Goal: Book appointment/travel/reservation

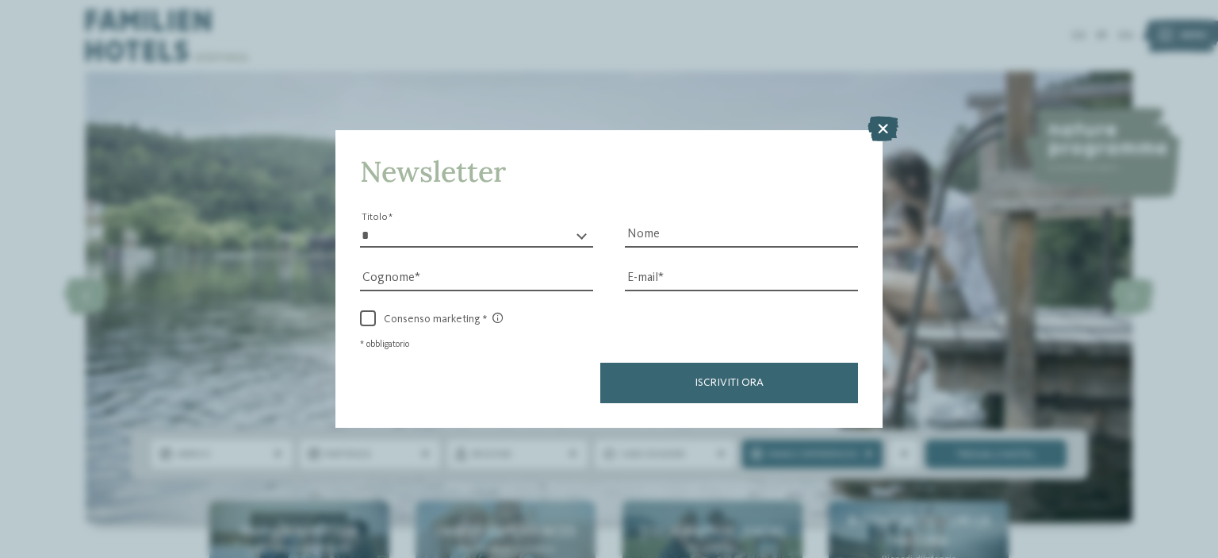
click at [880, 130] on icon at bounding box center [883, 128] width 31 height 25
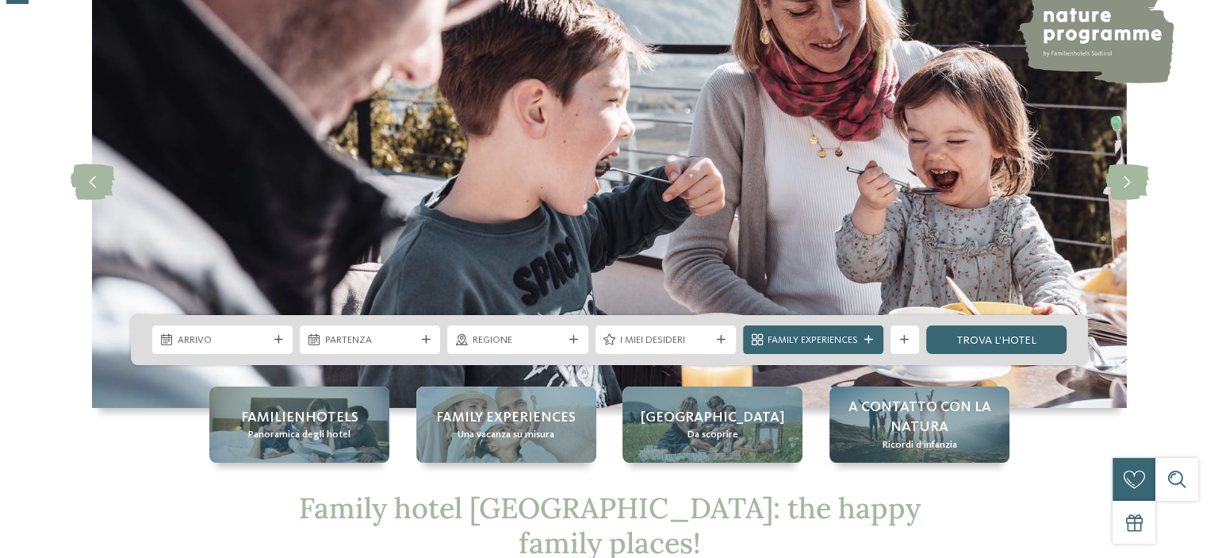
scroll to position [165, 0]
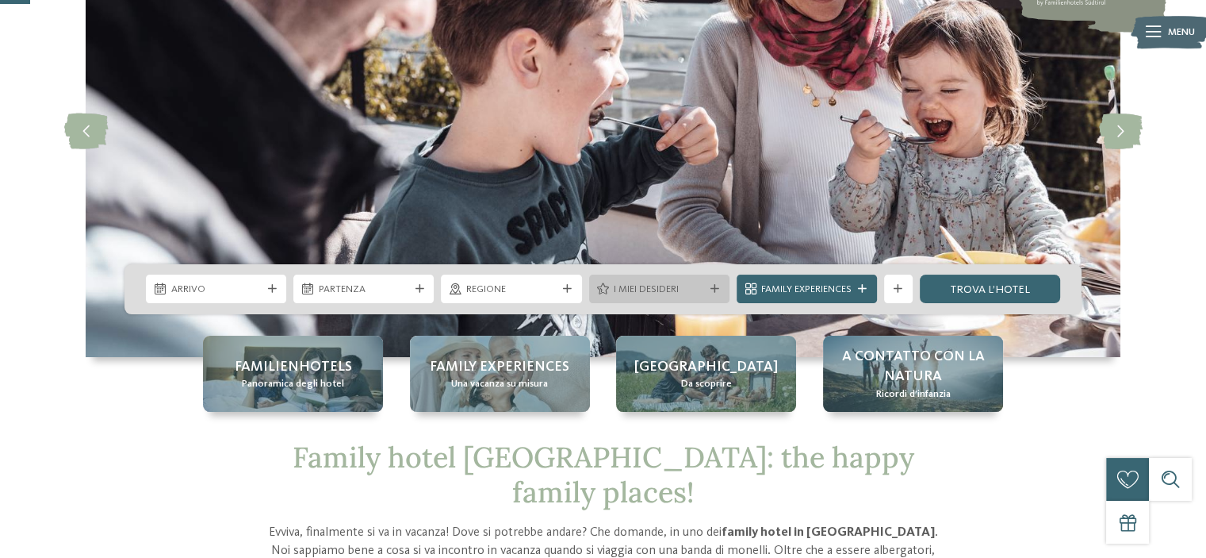
click at [688, 278] on div "I miei desideri" at bounding box center [659, 288] width 140 height 29
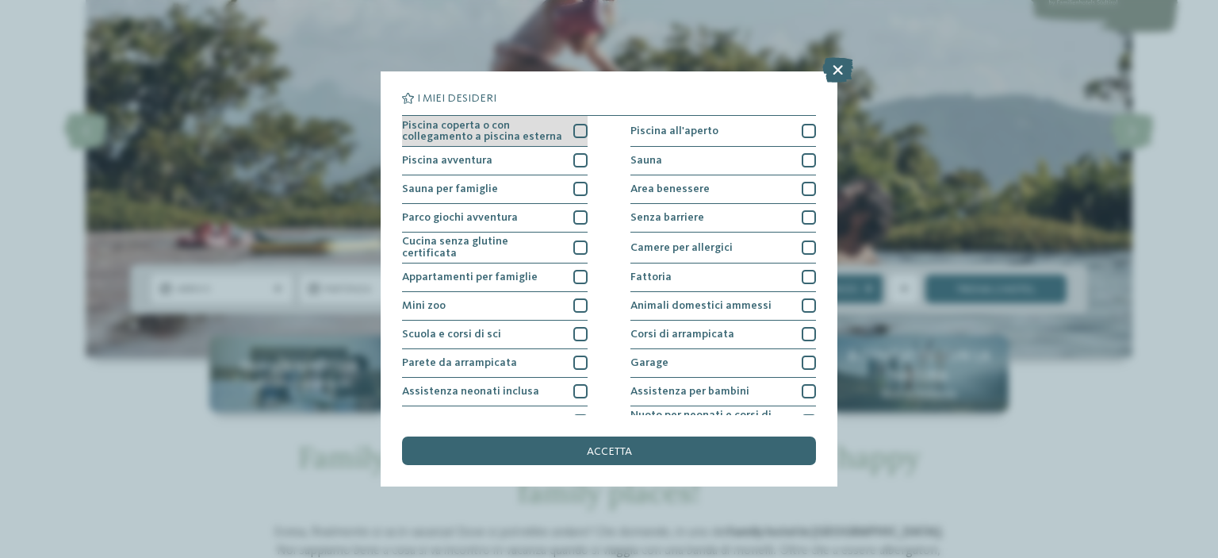
click at [574, 126] on div at bounding box center [580, 131] width 14 height 14
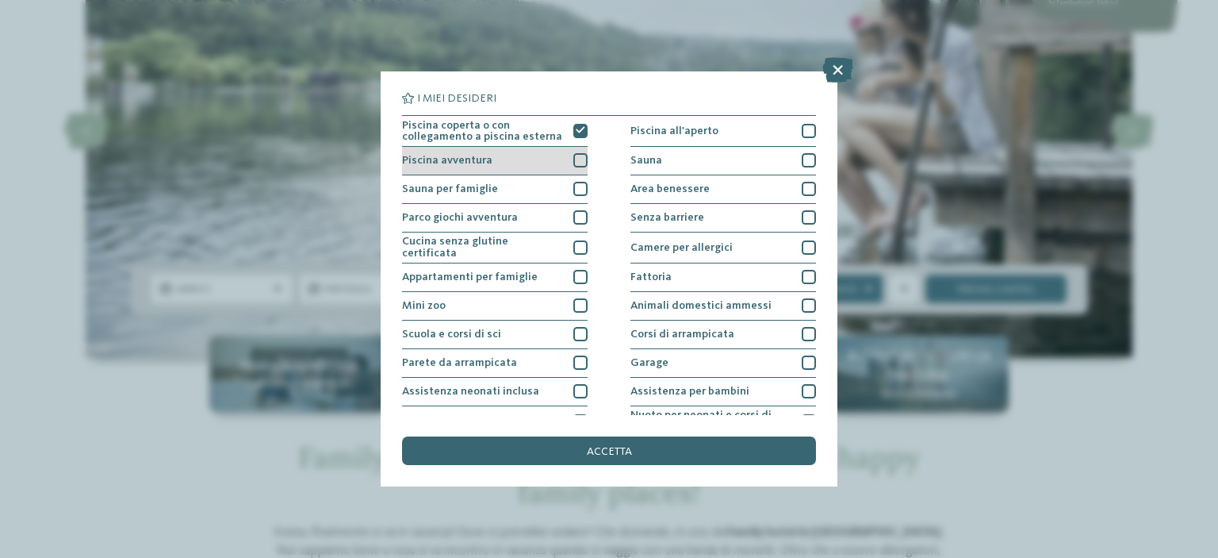
click at [575, 158] on div at bounding box center [580, 160] width 14 height 14
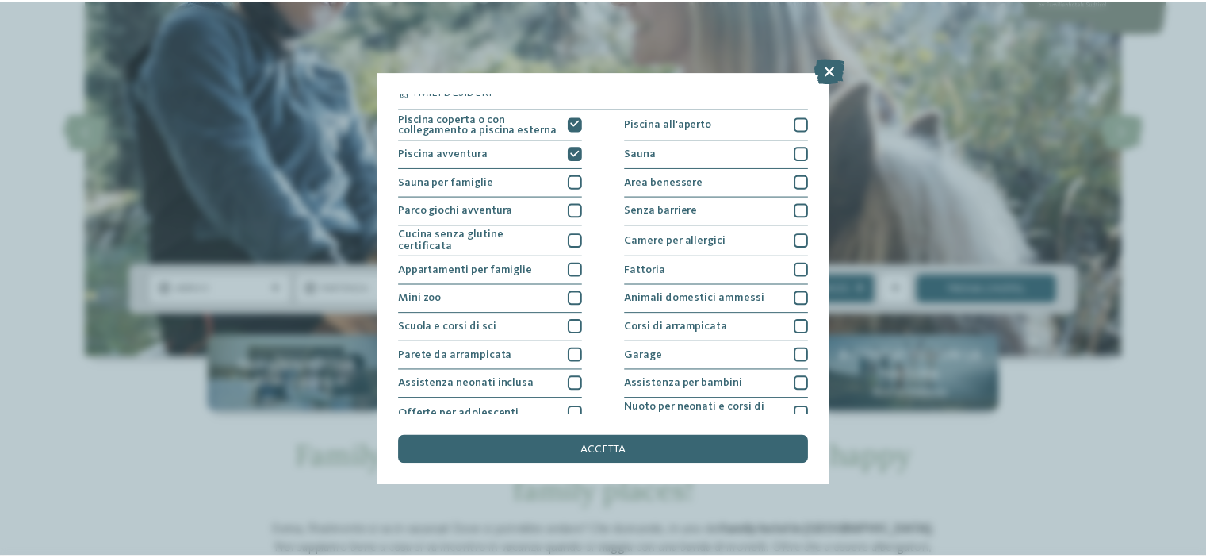
scroll to position [0, 0]
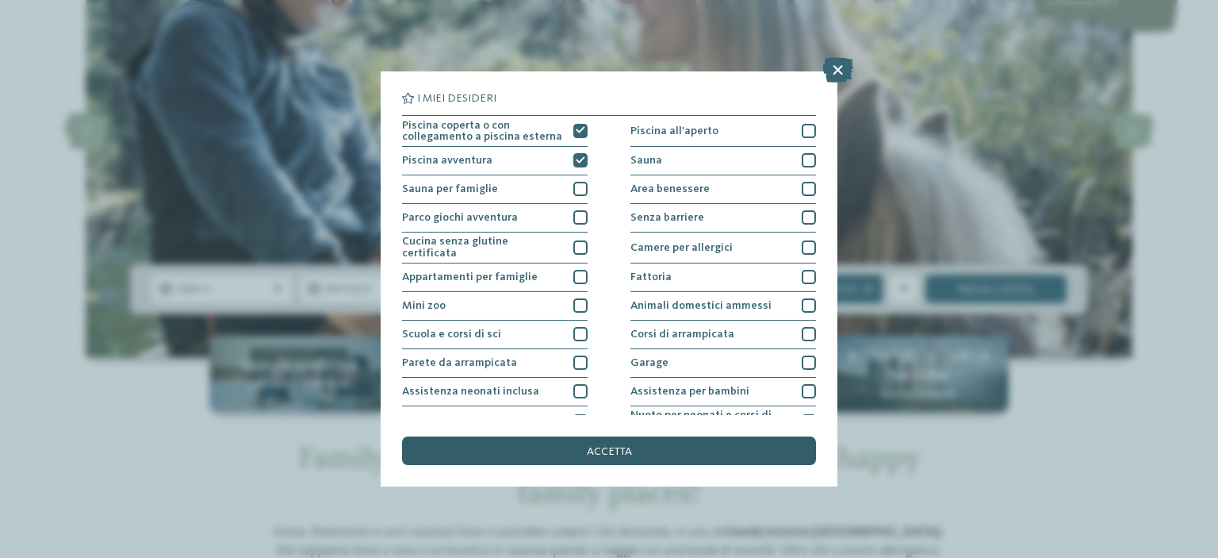
click at [554, 458] on div "accetta" at bounding box center [609, 450] width 414 height 29
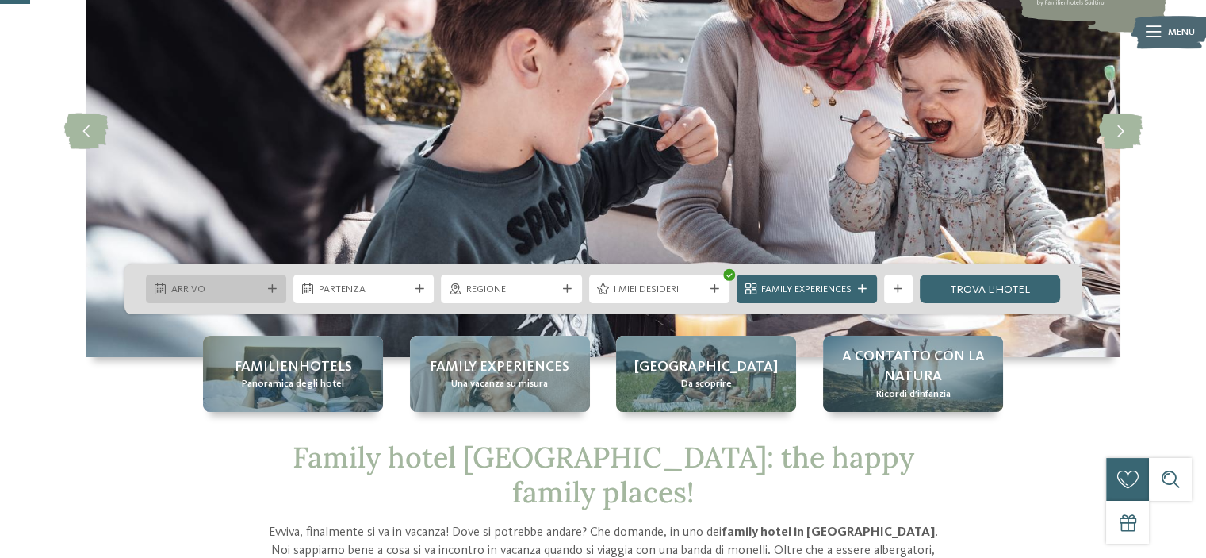
click at [262, 288] on div "Arrivo" at bounding box center [216, 289] width 98 height 15
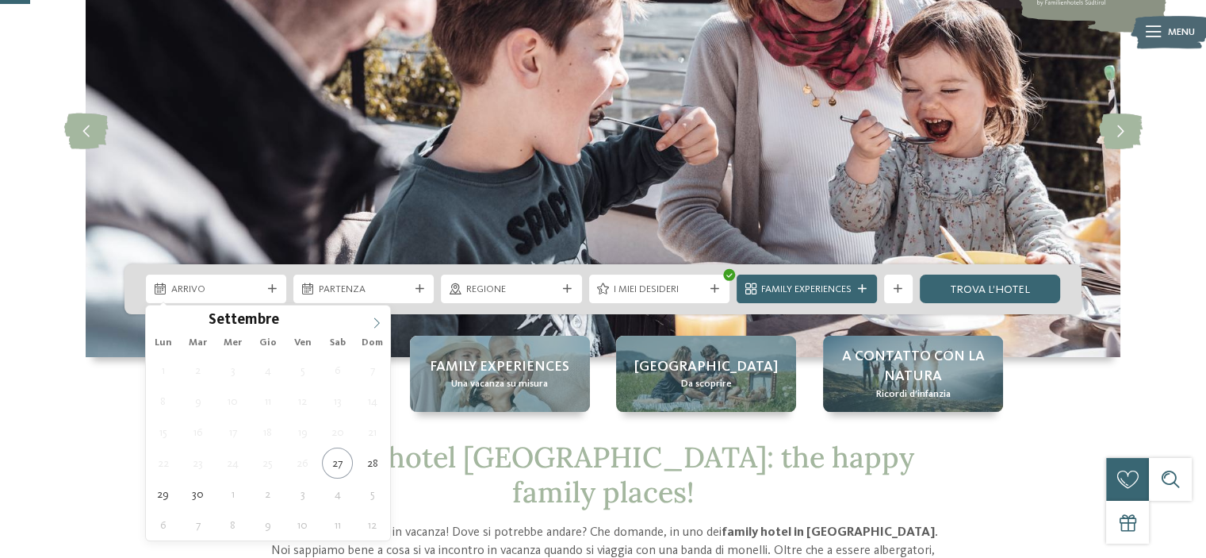
click at [372, 313] on span at bounding box center [376, 318] width 27 height 27
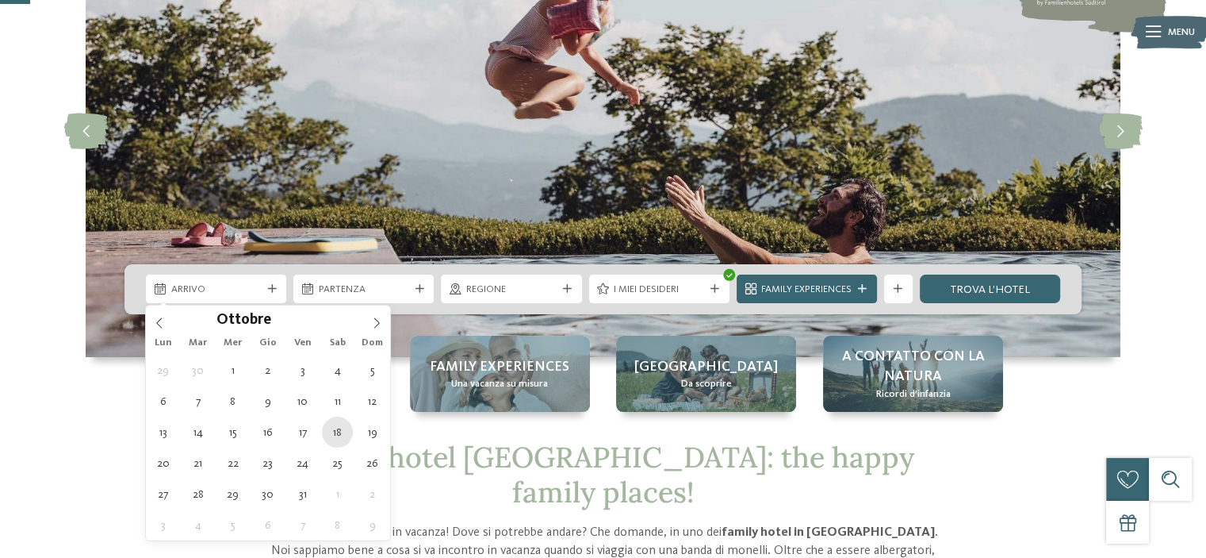
type div "[DATE]"
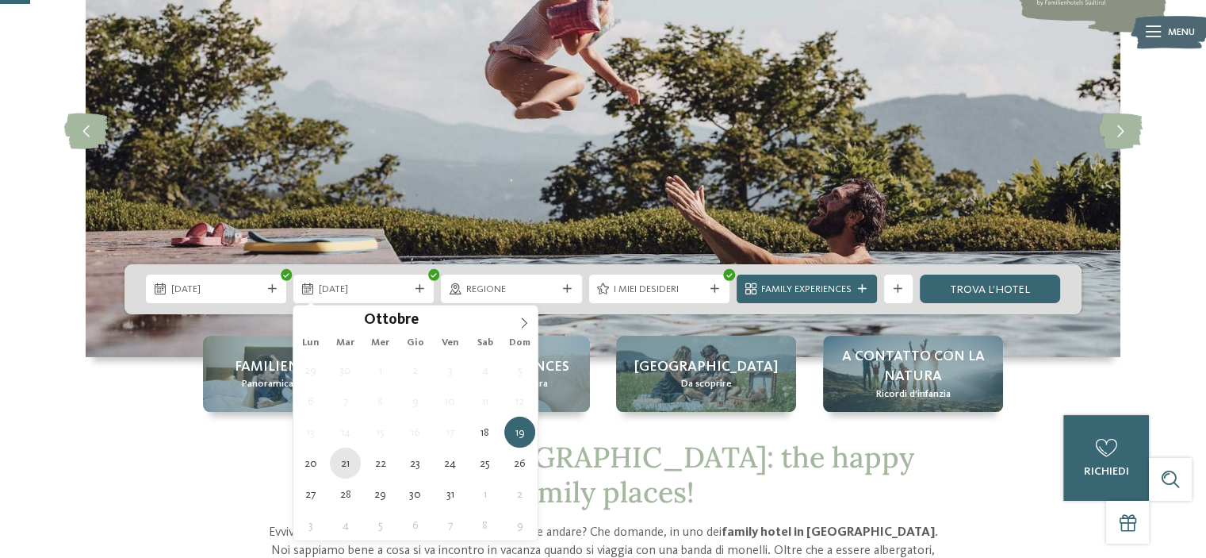
type div "[DATE]"
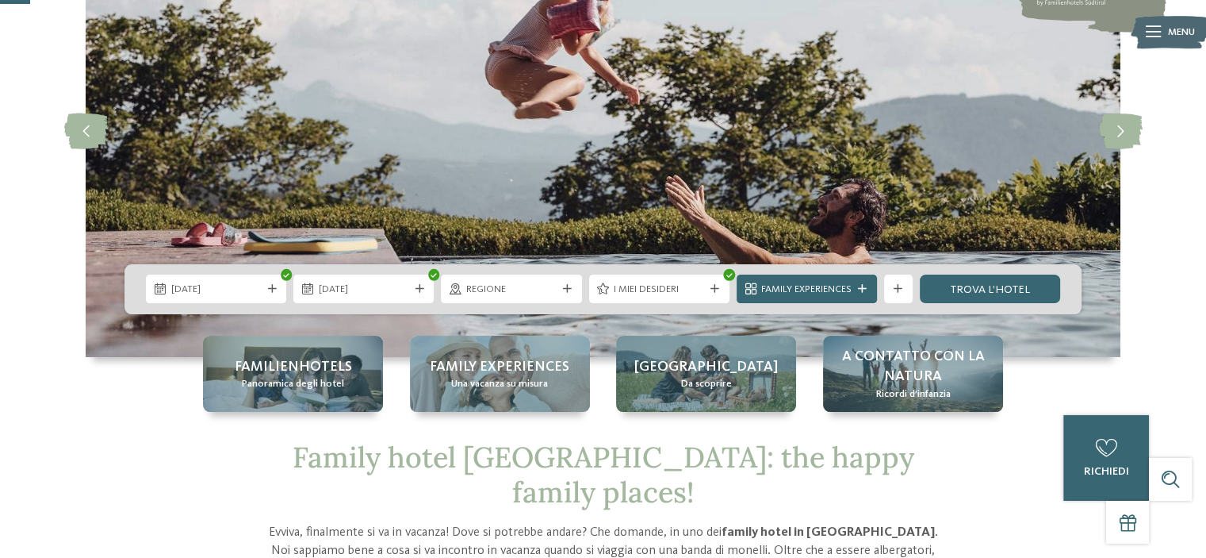
click at [539, 289] on span "Regione" at bounding box center [511, 289] width 90 height 14
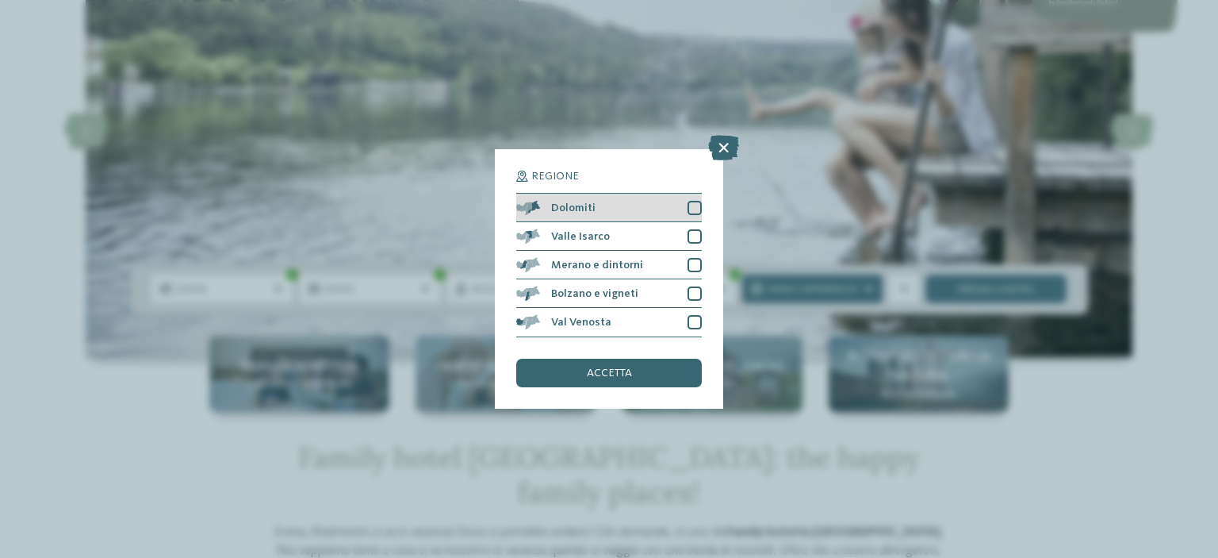
click at [695, 209] on div at bounding box center [695, 208] width 14 height 14
click at [693, 235] on div at bounding box center [695, 236] width 14 height 14
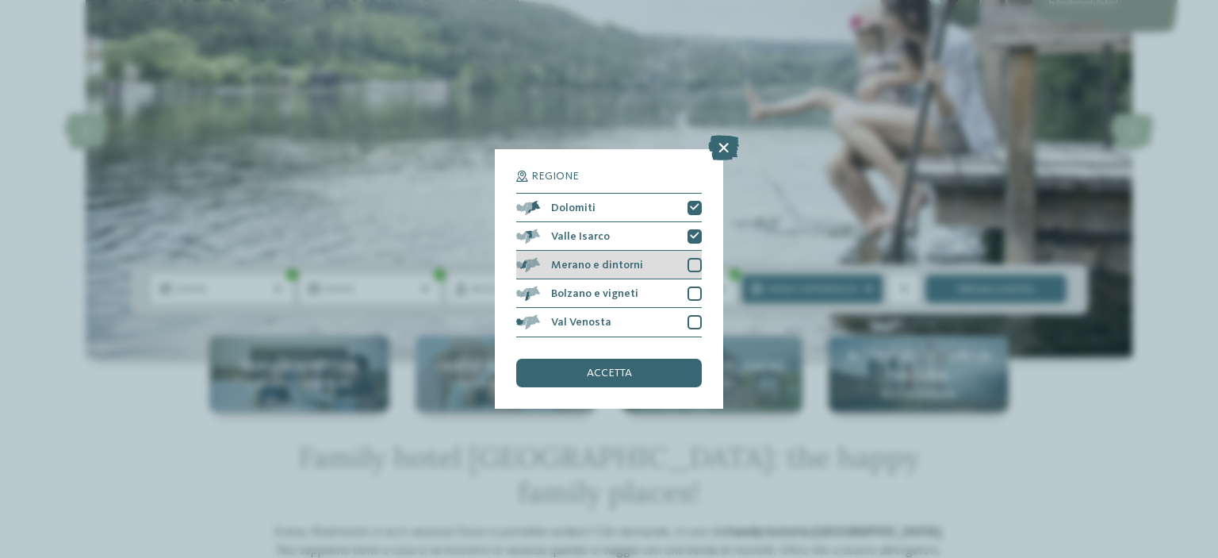
click at [697, 263] on div at bounding box center [695, 265] width 14 height 14
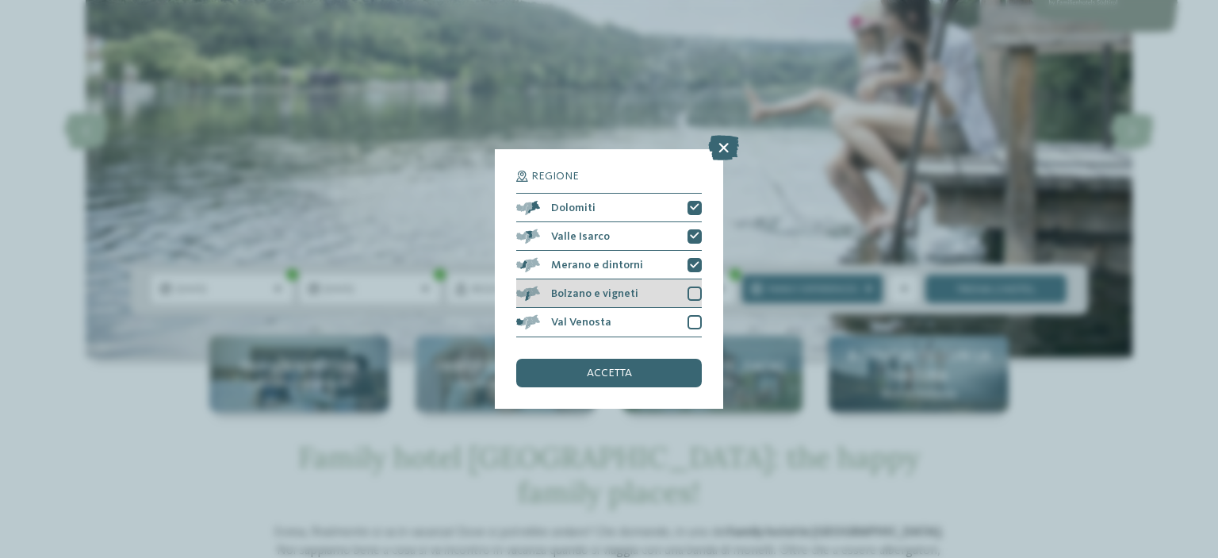
click at [697, 286] on div at bounding box center [695, 293] width 14 height 14
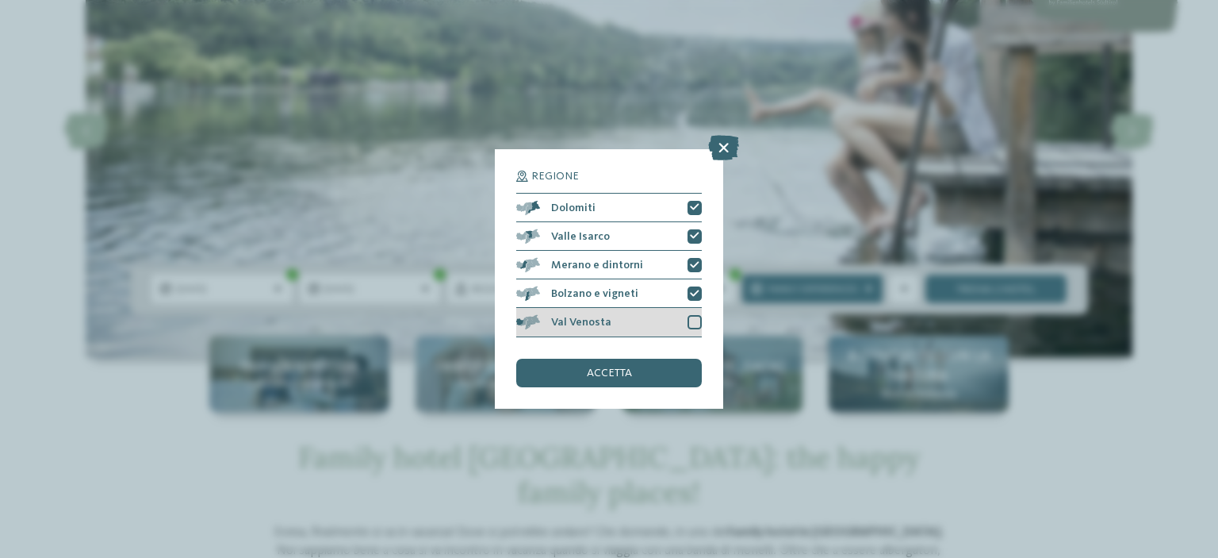
click at [695, 318] on div at bounding box center [695, 322] width 14 height 14
click at [642, 364] on div "accetta" at bounding box center [609, 373] width 186 height 29
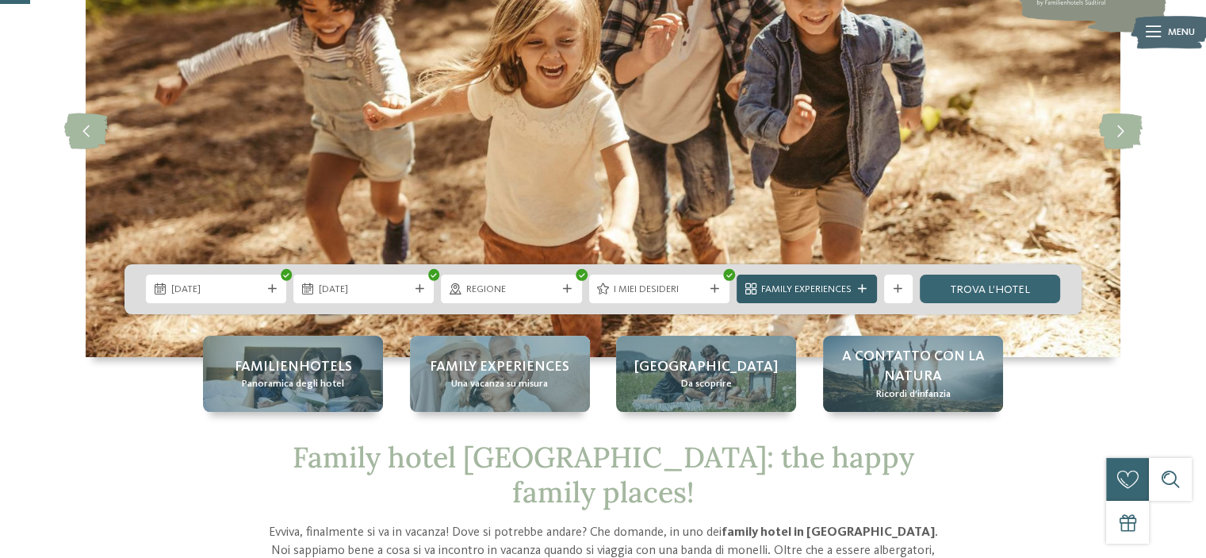
click at [853, 285] on div "Family Experiences" at bounding box center [807, 289] width 98 height 15
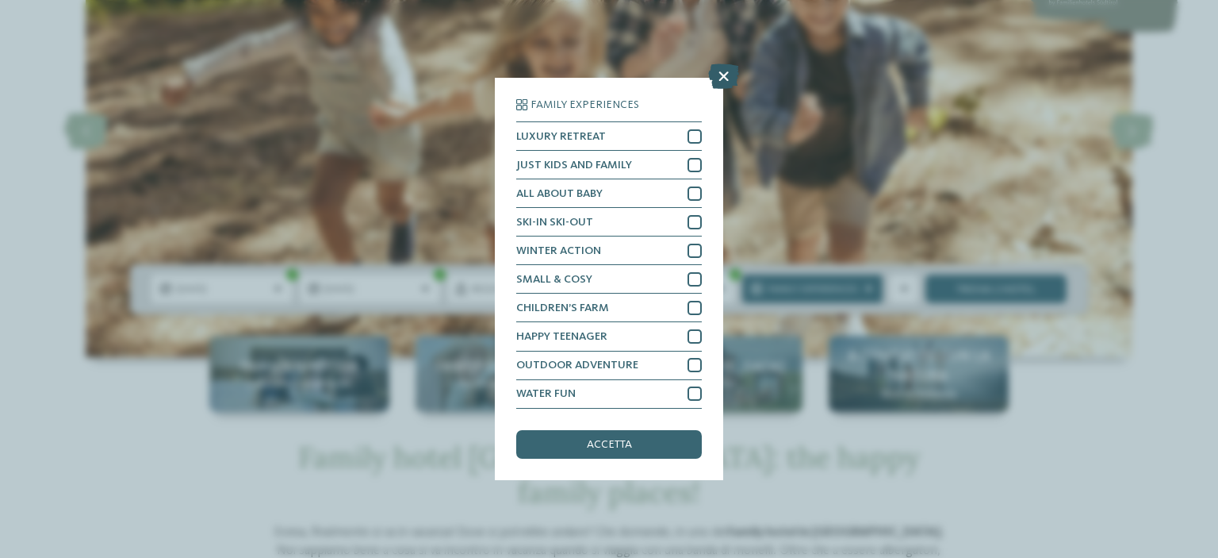
click at [722, 74] on icon at bounding box center [723, 76] width 31 height 25
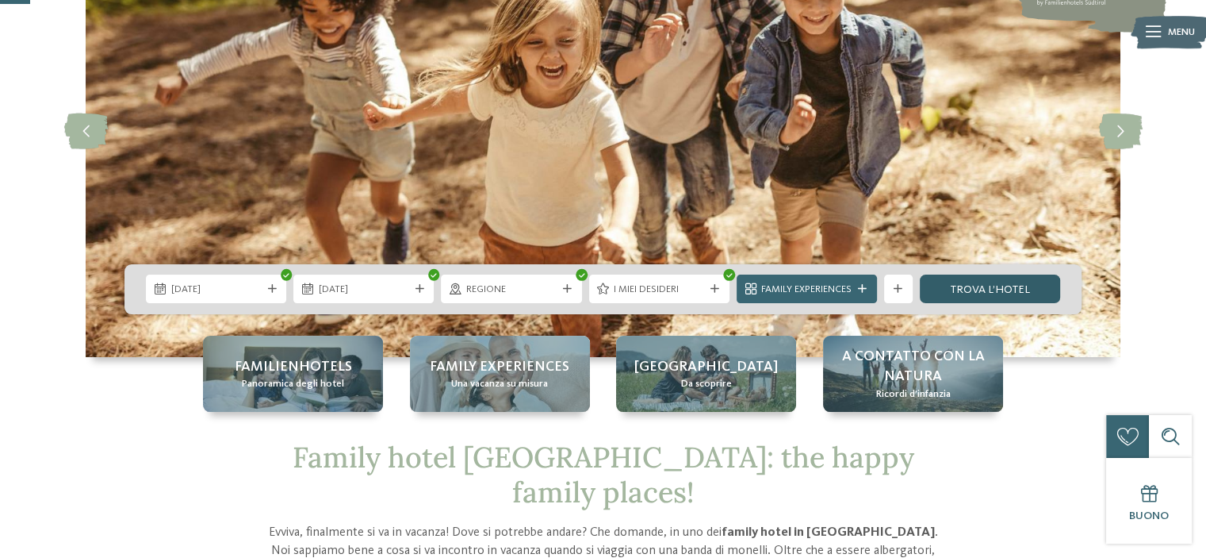
click at [979, 301] on link "trova l’hotel" at bounding box center [990, 288] width 140 height 29
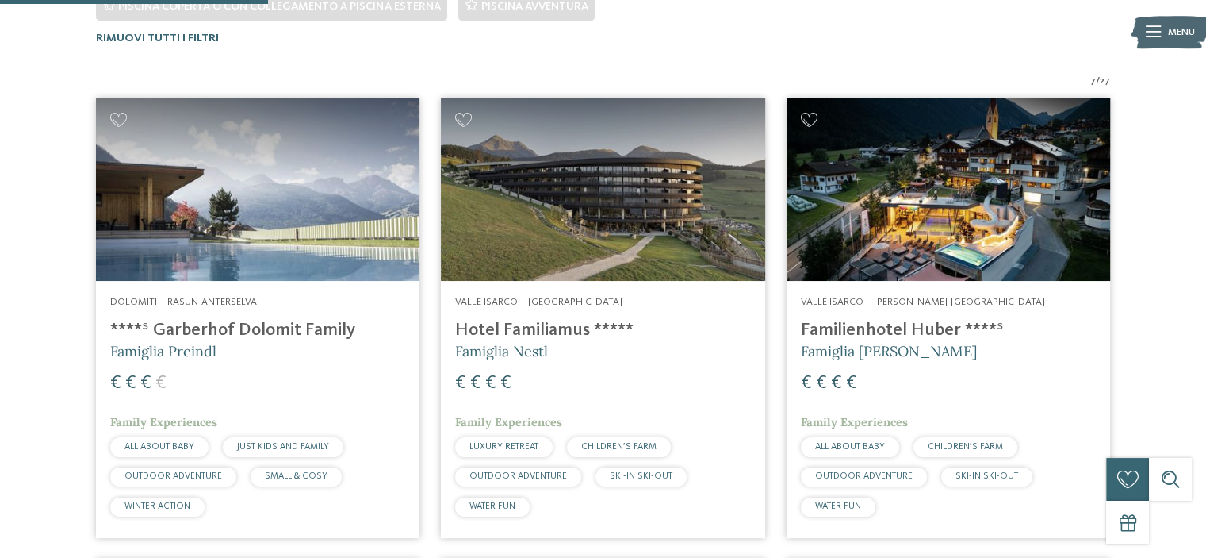
scroll to position [495, 0]
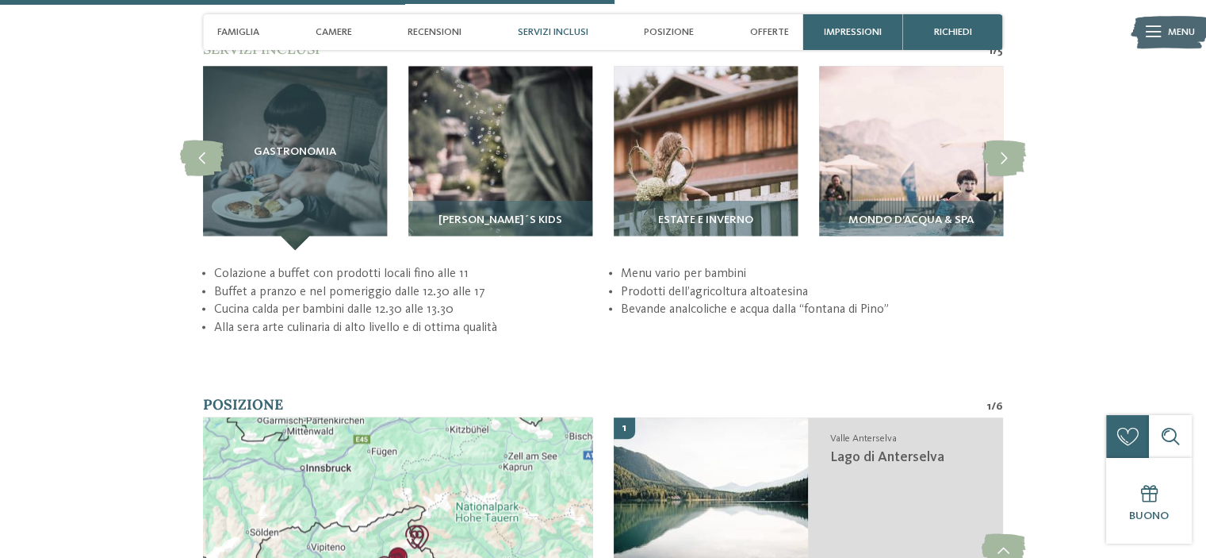
scroll to position [2874, 0]
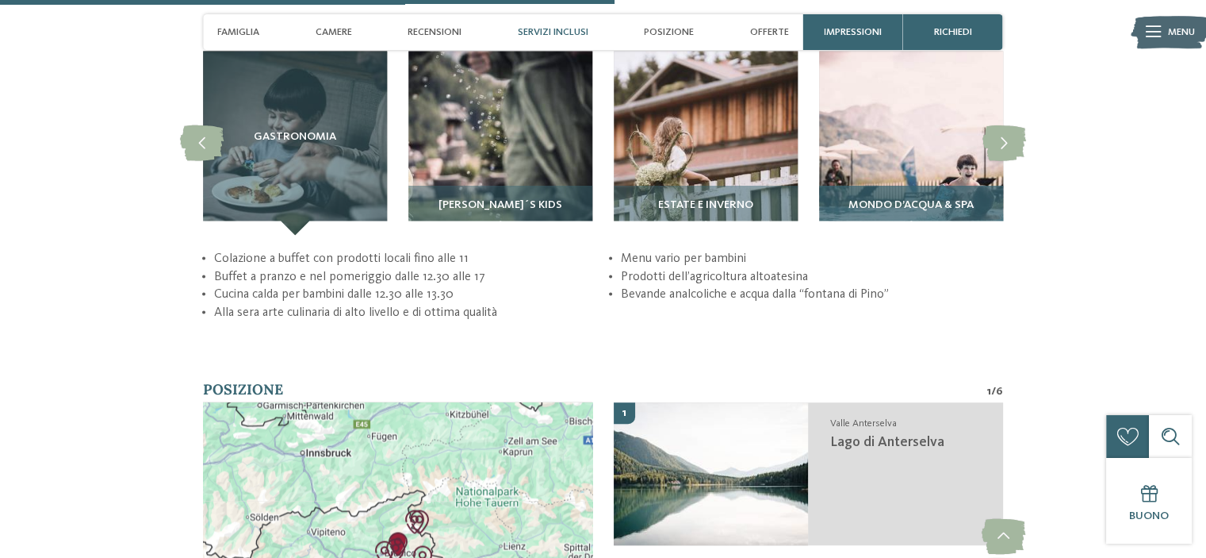
click at [953, 144] on img at bounding box center [911, 143] width 184 height 184
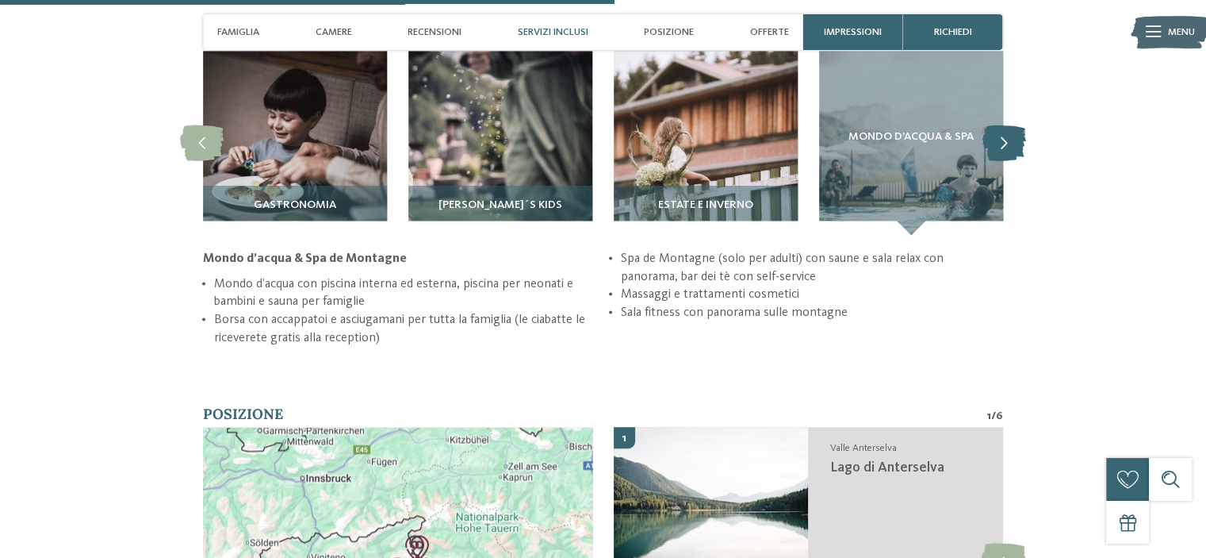
click at [1003, 132] on icon at bounding box center [1005, 143] width 44 height 36
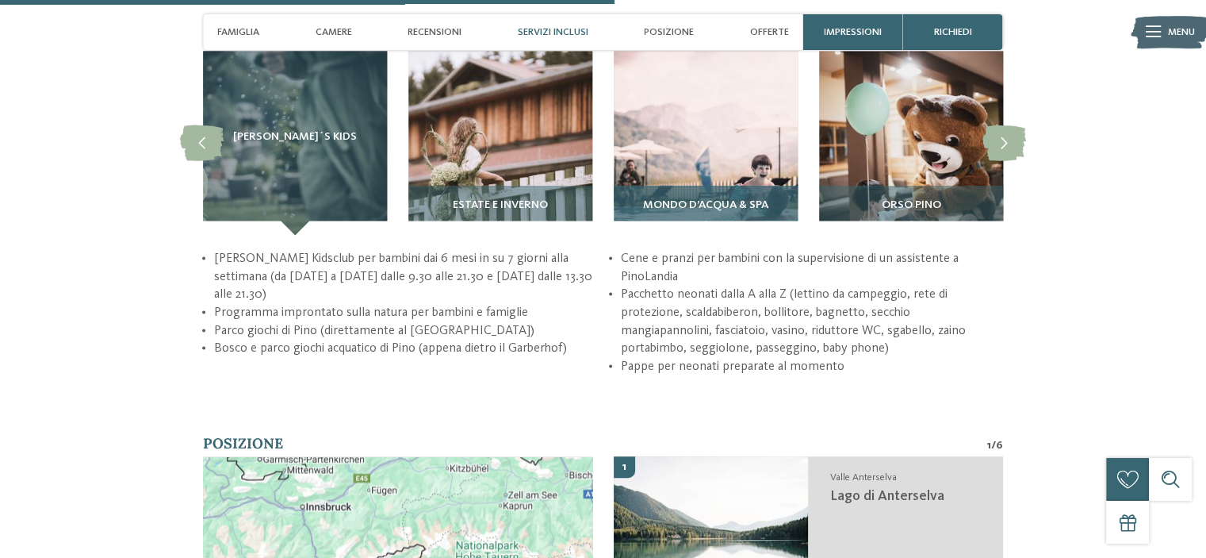
click at [687, 198] on span "Mondo d’acqua & Spa" at bounding box center [705, 204] width 125 height 13
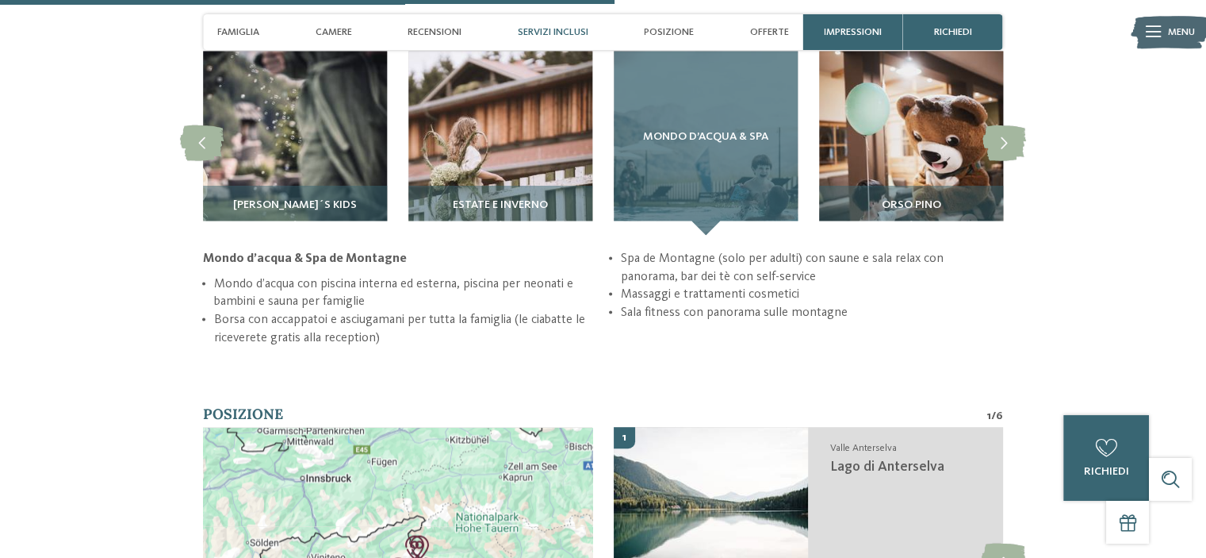
click at [697, 131] on span "Mondo d’acqua & Spa" at bounding box center [705, 137] width 125 height 13
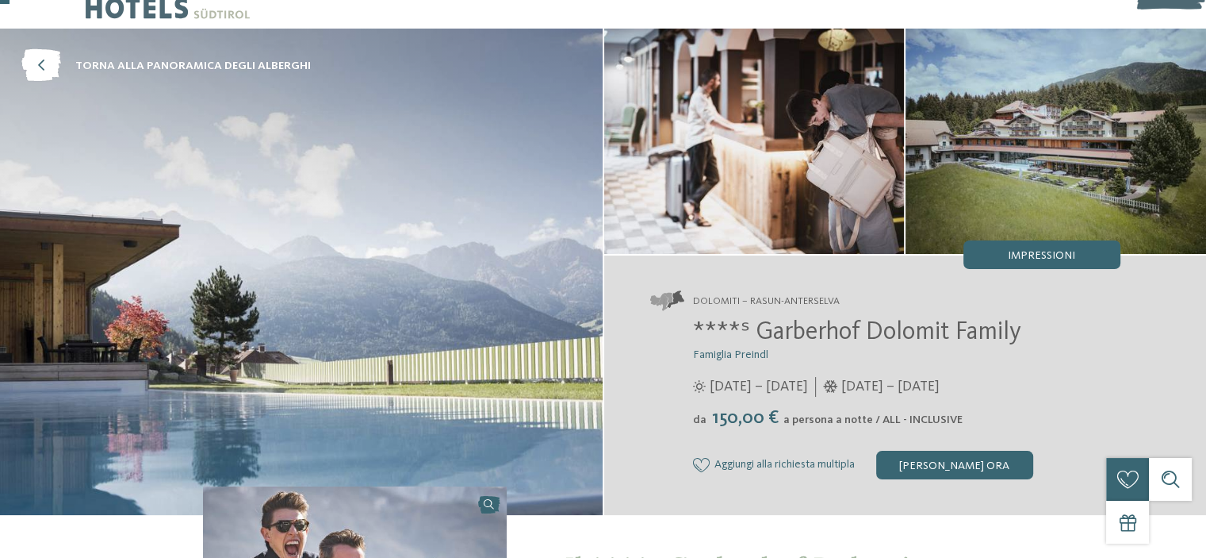
scroll to position [0, 0]
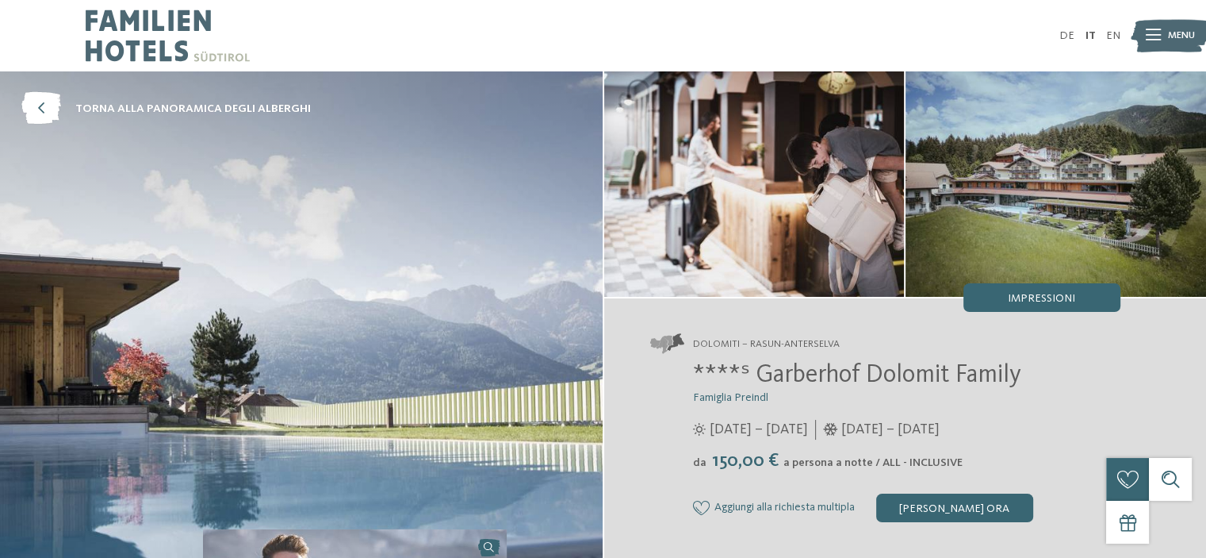
click at [351, 297] on img at bounding box center [301, 314] width 603 height 486
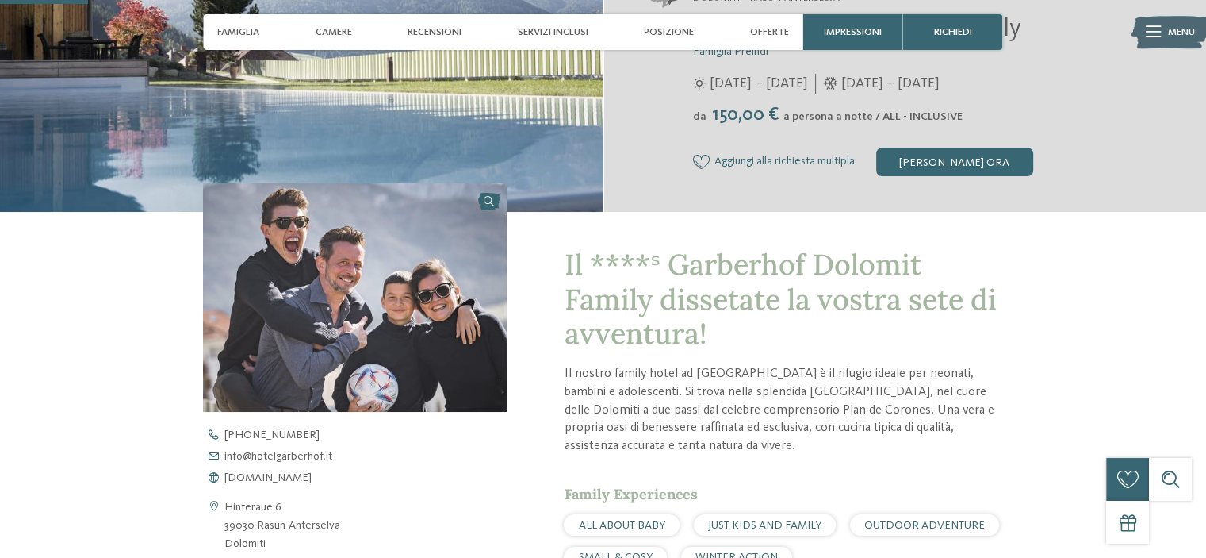
scroll to position [443, 0]
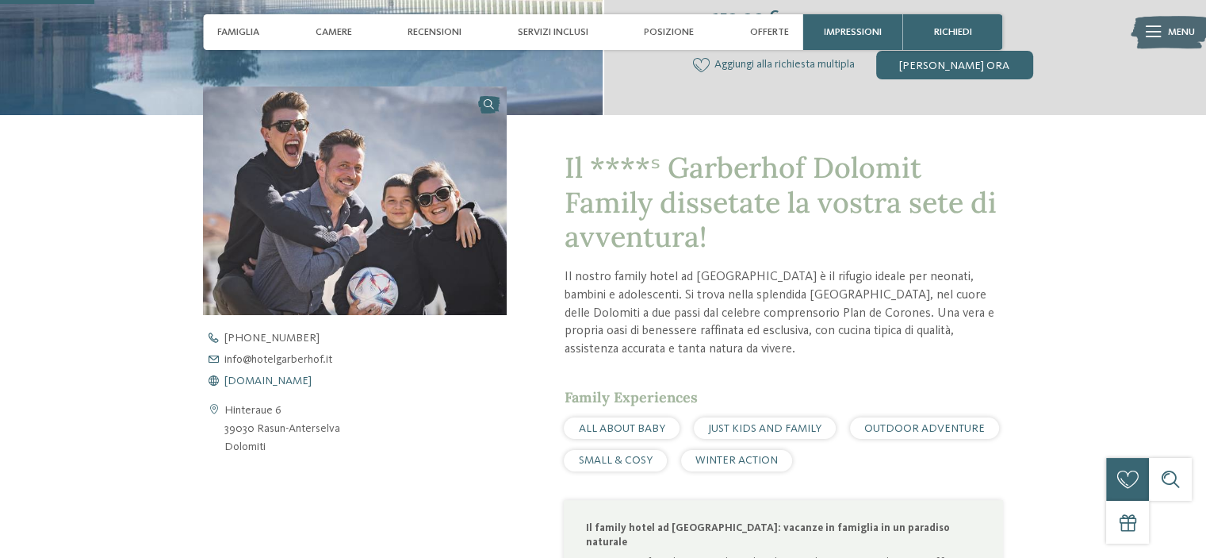
click at [266, 377] on span "www.hotelgarberhof.it" at bounding box center [267, 380] width 87 height 11
